Goal: Check status: Check status

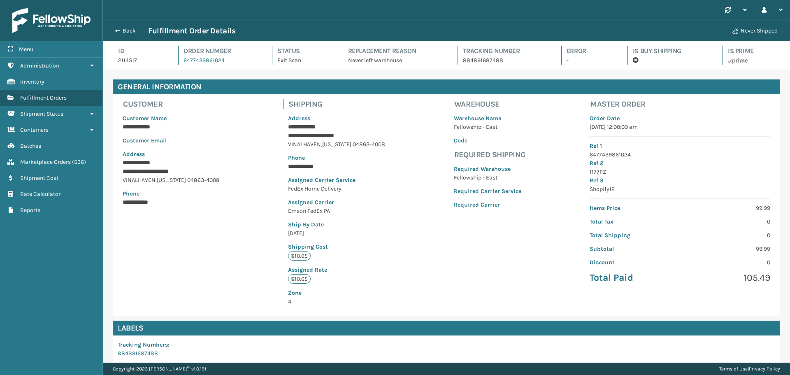
scroll to position [79, 0]
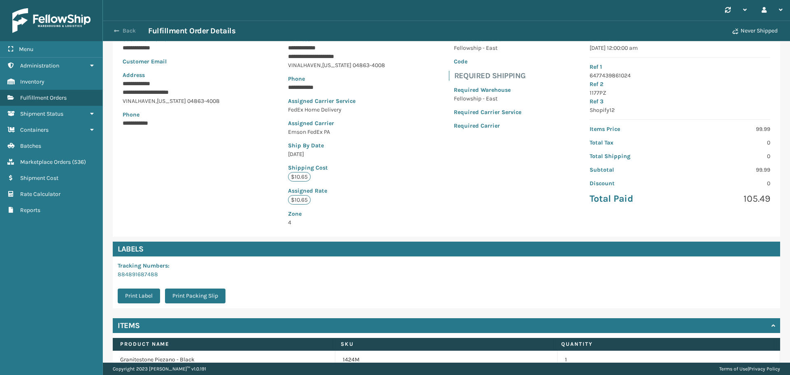
click at [116, 29] on span "button" at bounding box center [116, 31] width 5 height 6
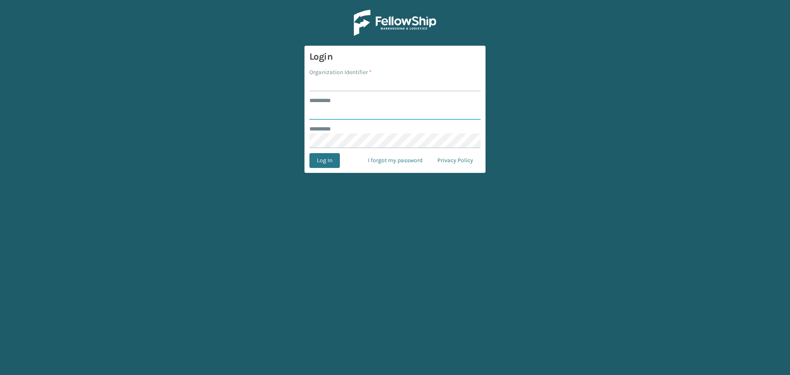
type input "*********"
click at [363, 81] on input "Organization Identifier *" at bounding box center [394, 84] width 171 height 15
type input "Emson"
click at [309, 153] on button "Log In" at bounding box center [324, 160] width 30 height 15
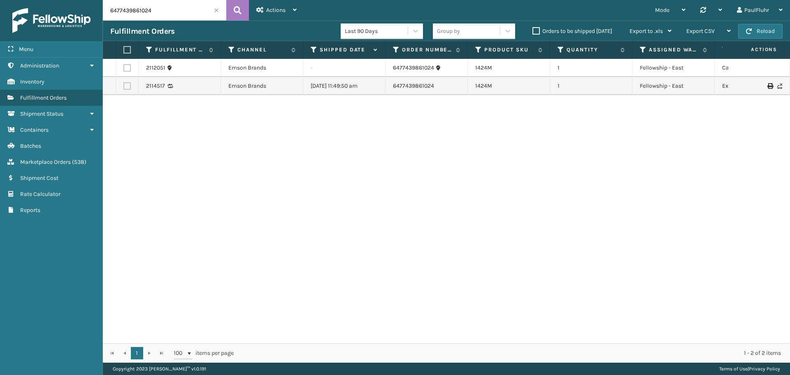
click at [215, 10] on span at bounding box center [216, 10] width 5 height 5
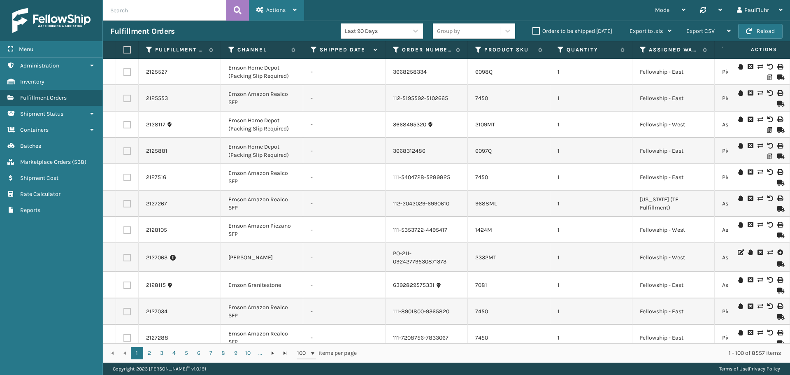
click at [269, 8] on span "Actions" at bounding box center [275, 10] width 19 height 7
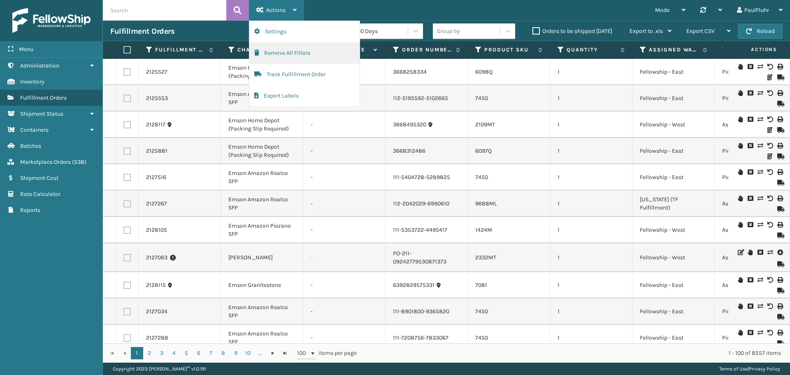
click at [275, 51] on button "Remove All Filters" at bounding box center [304, 52] width 110 height 21
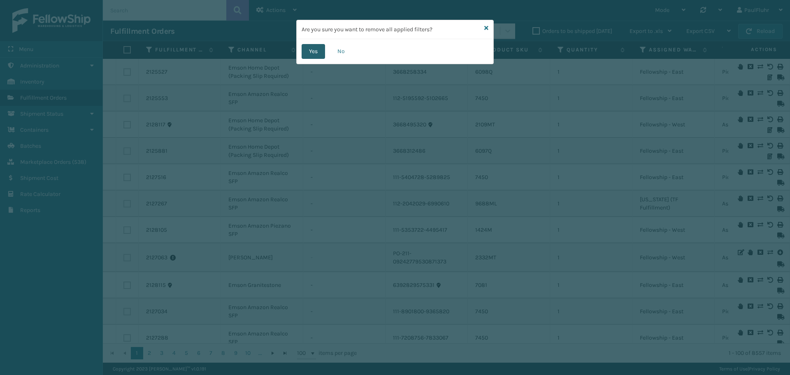
click at [314, 51] on button "Yes" at bounding box center [313, 51] width 23 height 15
